Goal: Information Seeking & Learning: Learn about a topic

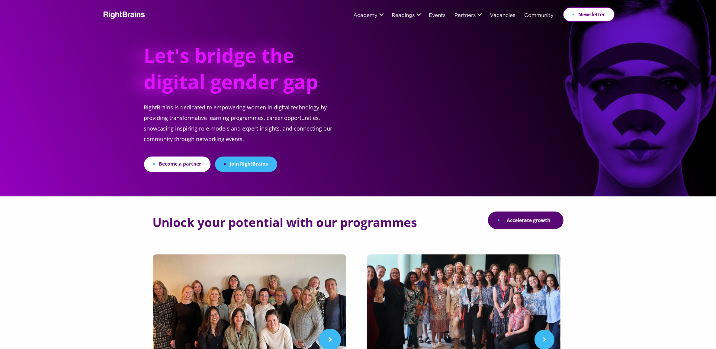
click at [240, 271] on img at bounding box center [249, 306] width 193 height 104
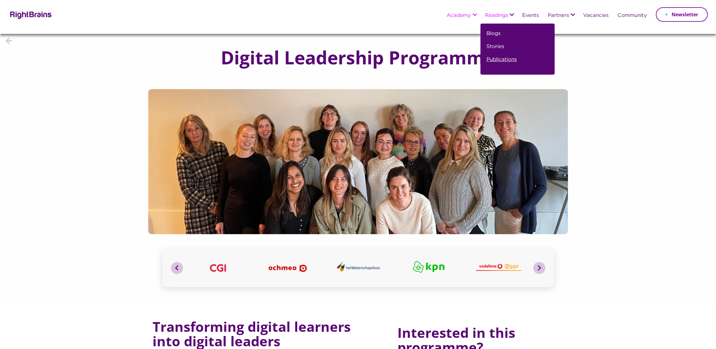
click at [496, 59] on link "Publications" at bounding box center [501, 62] width 30 height 13
